Goal: Task Accomplishment & Management: Manage account settings

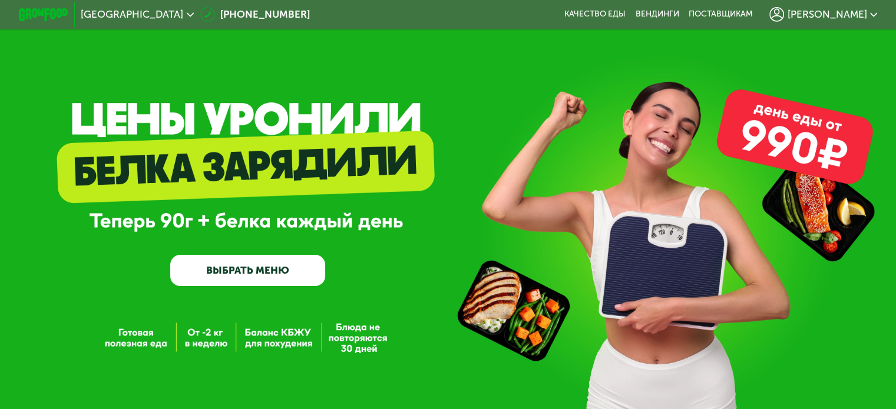
click at [857, 19] on span "[PERSON_NAME]" at bounding box center [827, 14] width 80 height 10
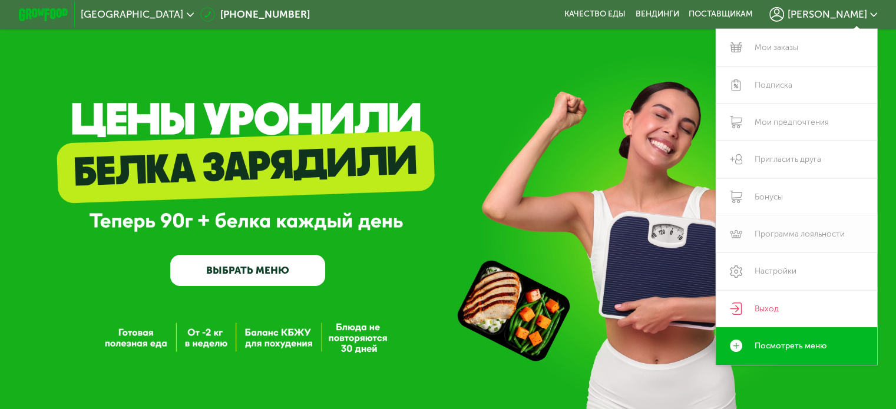
click at [809, 236] on link "Программа лояльности" at bounding box center [797, 234] width 162 height 37
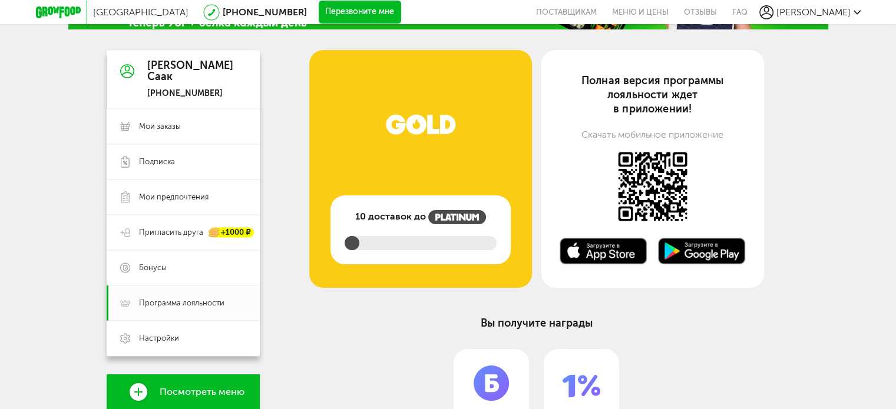
scroll to position [118, 0]
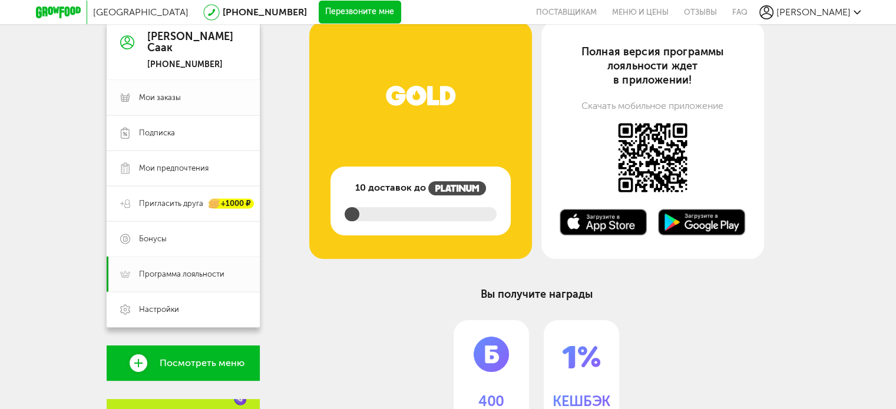
click at [174, 100] on span "Мои заказы" at bounding box center [160, 97] width 42 height 11
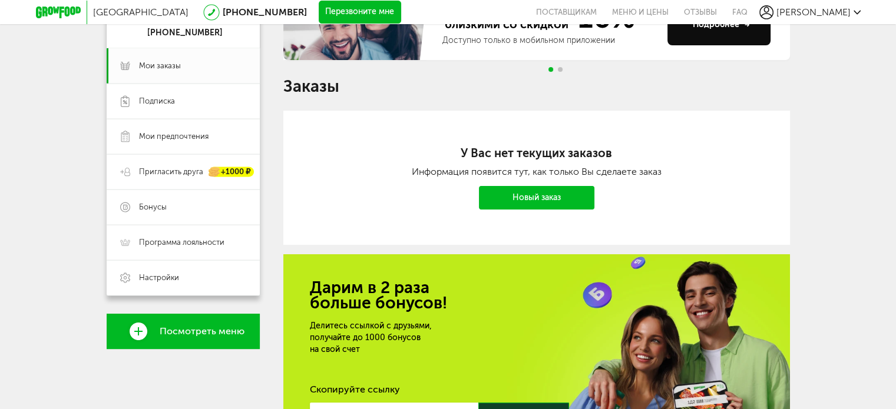
scroll to position [59, 0]
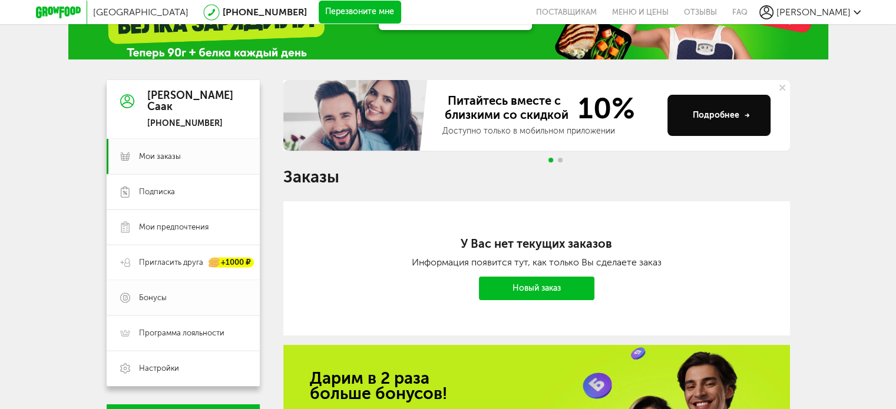
click at [161, 301] on span "Бонусы" at bounding box center [153, 298] width 28 height 11
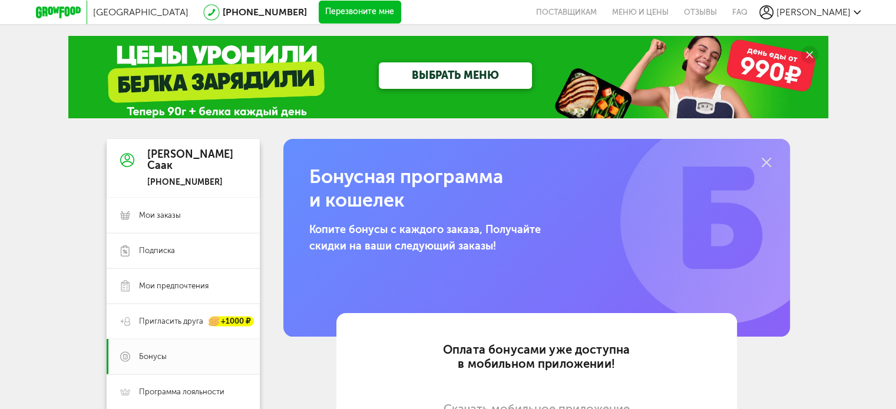
drag, startPoint x: 344, startPoint y: 228, endPoint x: 504, endPoint y: 253, distance: 162.2
click at [504, 253] on p "Копите бонусы с каждого заказа, Получайте скидки на ваши следующий заказы!" at bounding box center [437, 238] width 257 height 33
click at [475, 246] on p "Копите бонусы с каждого заказа, Получайте скидки на ваши следующий заказы!" at bounding box center [437, 238] width 257 height 33
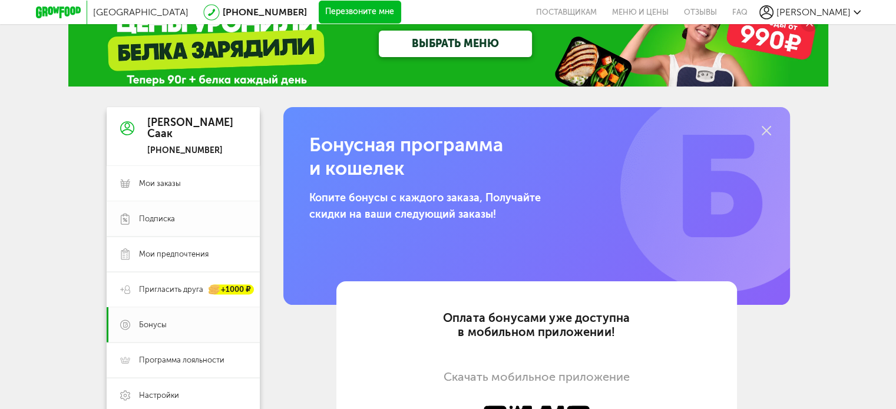
scroll to position [59, 0]
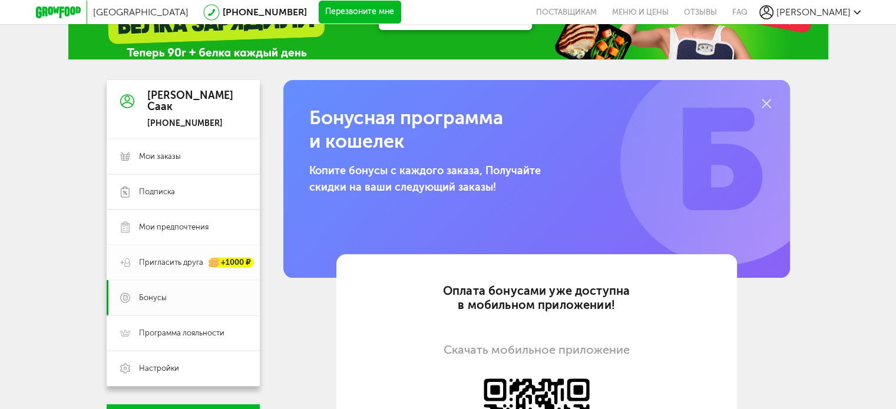
click at [186, 263] on span "Пригласить друга" at bounding box center [171, 262] width 64 height 11
